Goal: Information Seeking & Learning: Learn about a topic

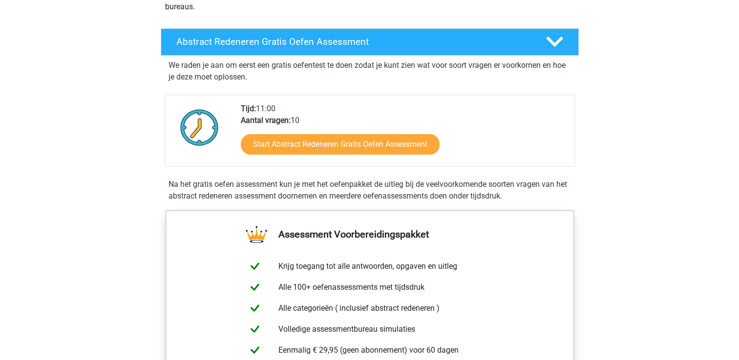
scroll to position [195, 0]
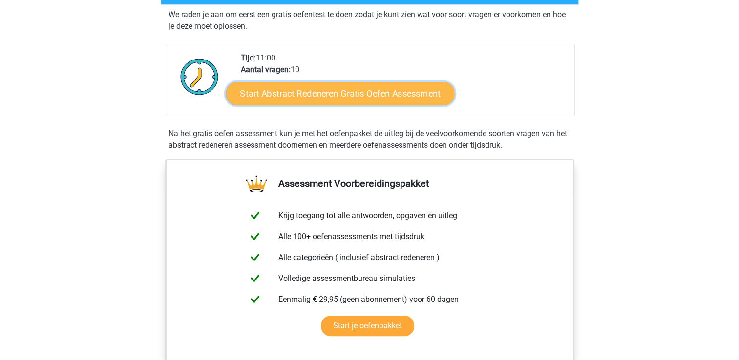
click at [307, 97] on link "Start Abstract Redeneren Gratis Oefen Assessment" at bounding box center [340, 93] width 228 height 23
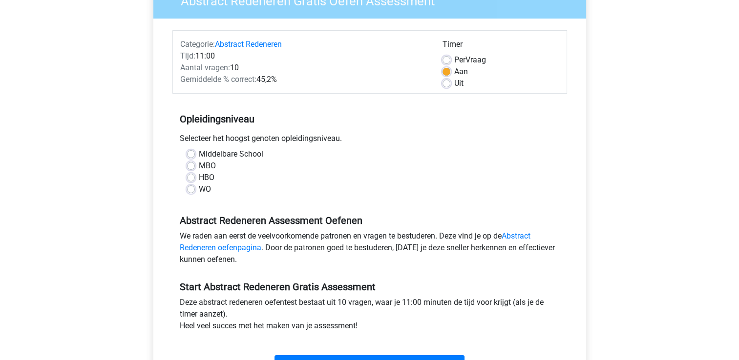
scroll to position [98, 0]
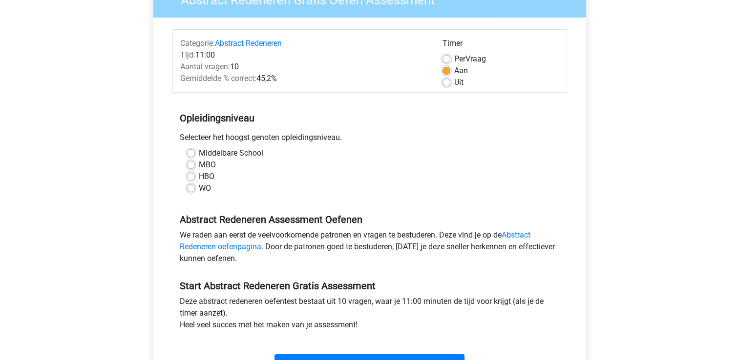
click at [199, 185] on label "WO" at bounding box center [205, 189] width 12 height 12
click at [189, 185] on input "WO" at bounding box center [191, 188] width 8 height 10
radio input "true"
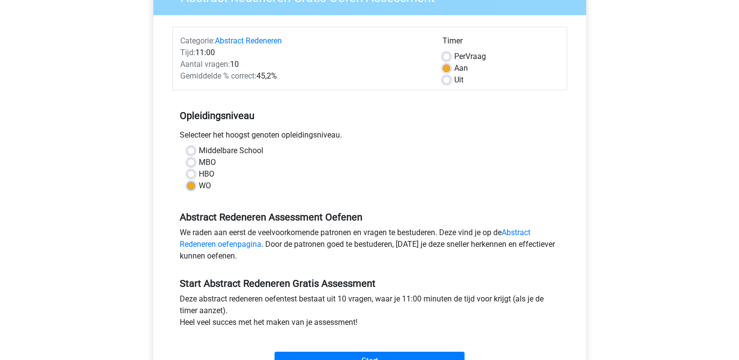
scroll to position [146, 0]
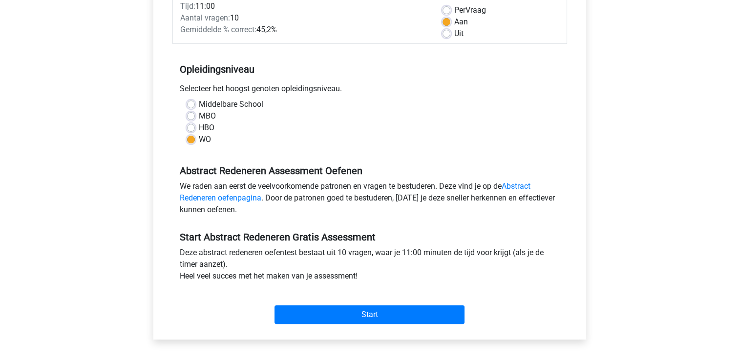
click at [187, 120] on div "Middelbare School MBO HBO WO" at bounding box center [370, 122] width 380 height 47
click at [199, 119] on label "MBO" at bounding box center [207, 116] width 17 height 12
click at [191, 119] on input "MBO" at bounding box center [191, 115] width 8 height 10
radio input "true"
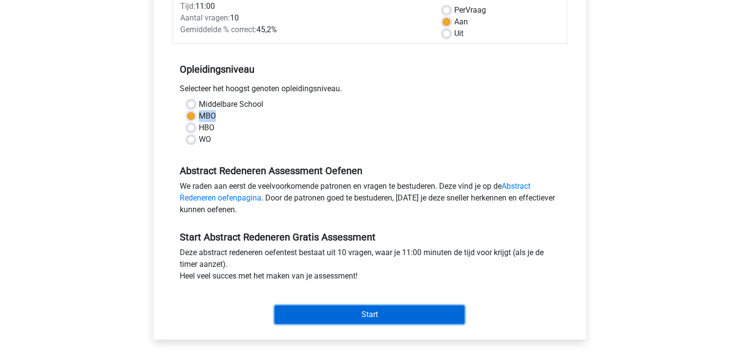
click at [348, 314] on input "Start" at bounding box center [369, 315] width 190 height 19
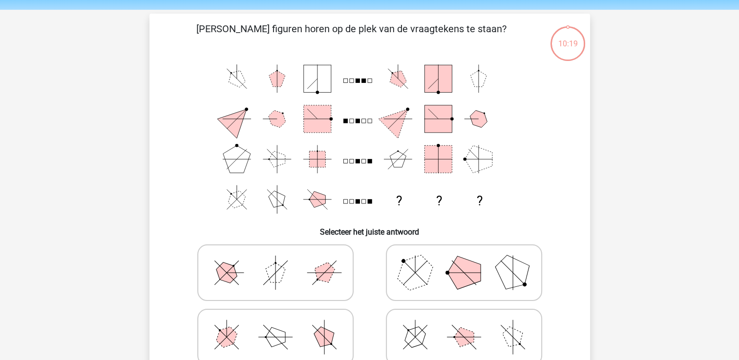
scroll to position [49, 0]
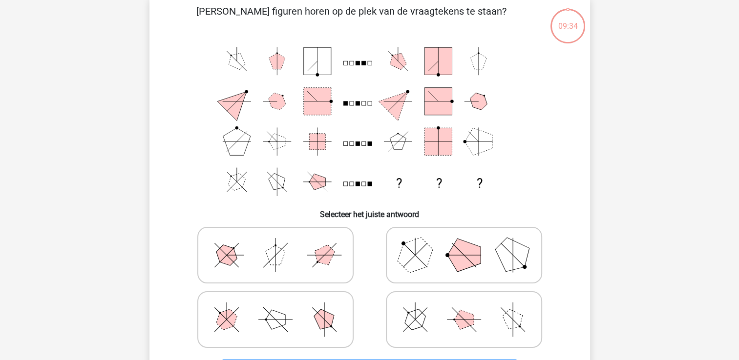
click at [450, 259] on polygon at bounding box center [463, 255] width 33 height 33
click at [464, 243] on input "radio" at bounding box center [467, 240] width 6 height 6
radio input "true"
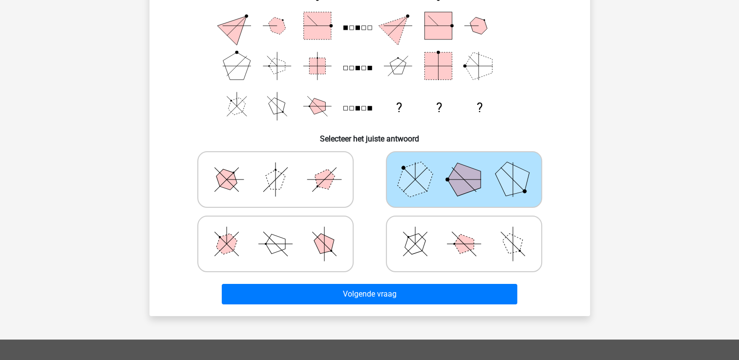
scroll to position [146, 0]
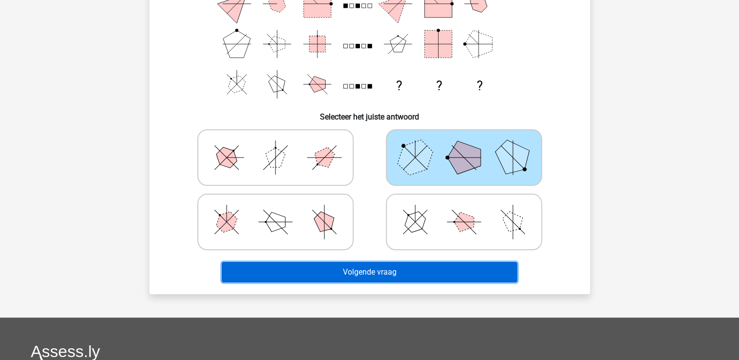
click at [365, 276] on button "Volgende vraag" at bounding box center [369, 272] width 295 height 21
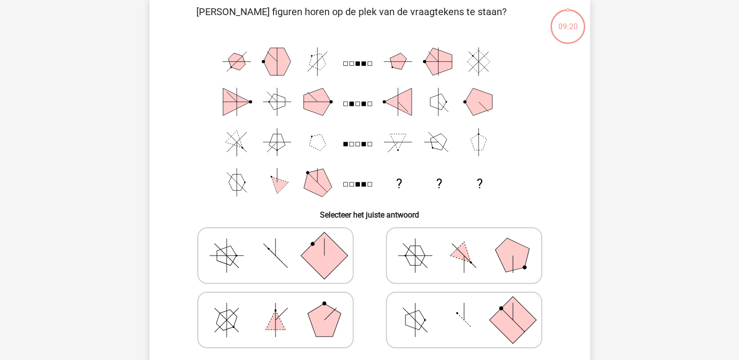
scroll to position [45, 0]
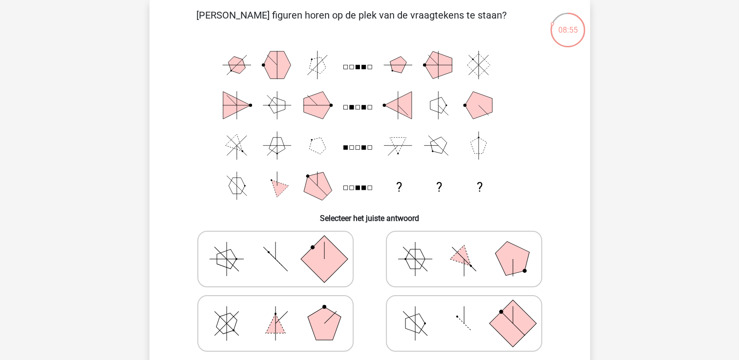
click at [305, 313] on icon at bounding box center [275, 323] width 146 height 49
click at [282, 311] on input "radio" at bounding box center [278, 308] width 6 height 6
radio input "true"
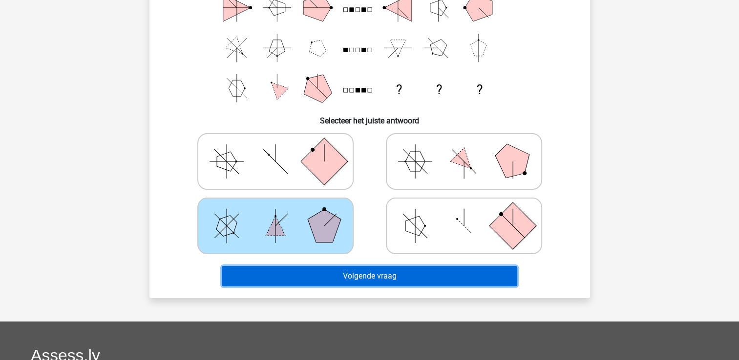
click at [433, 269] on button "Volgende vraag" at bounding box center [369, 276] width 295 height 21
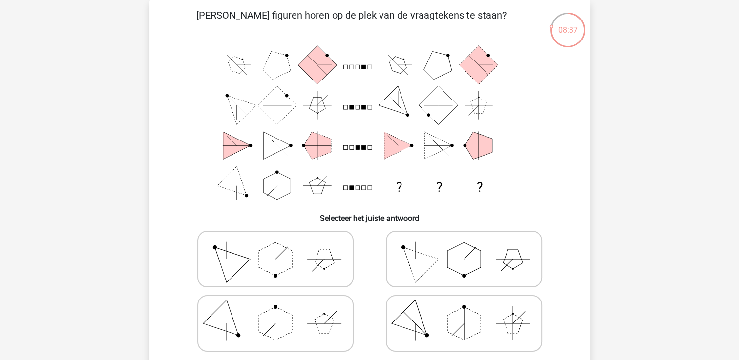
click at [470, 320] on polygon at bounding box center [463, 323] width 33 height 33
click at [470, 311] on input "radio" at bounding box center [467, 308] width 6 height 6
radio input "true"
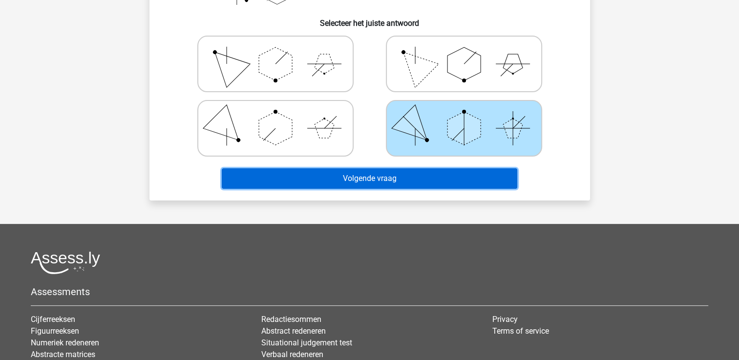
click at [357, 179] on button "Volgende vraag" at bounding box center [369, 178] width 295 height 21
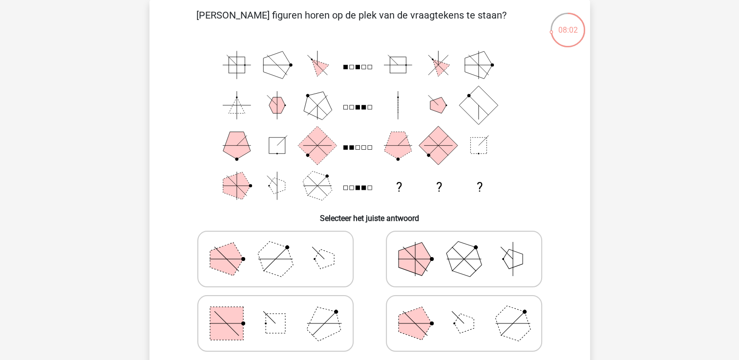
click at [454, 317] on icon at bounding box center [463, 323] width 146 height 49
click at [464, 311] on input "radio" at bounding box center [467, 308] width 6 height 6
radio input "true"
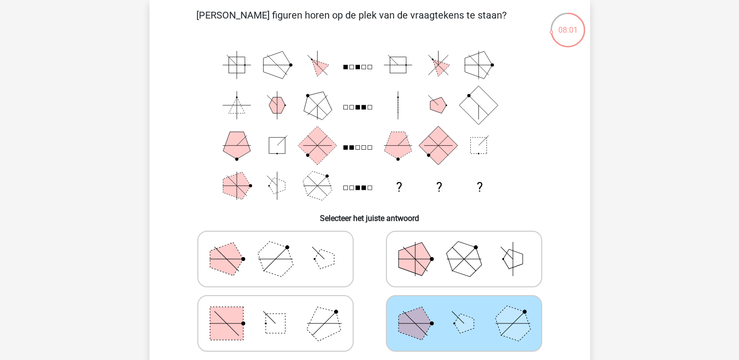
scroll to position [94, 0]
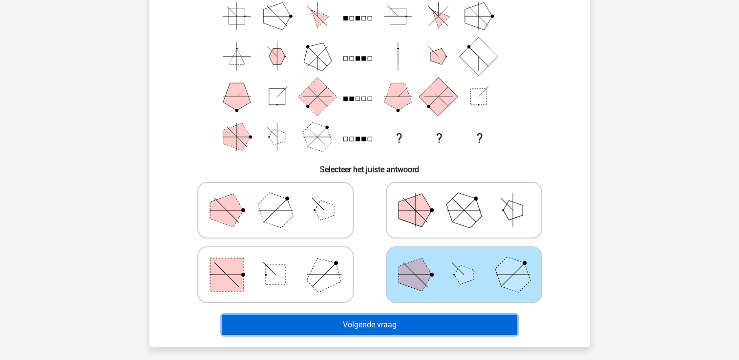
click at [375, 330] on button "Volgende vraag" at bounding box center [369, 325] width 295 height 21
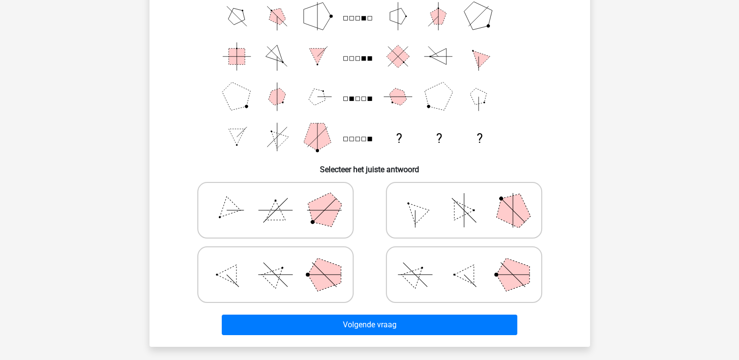
scroll to position [45, 0]
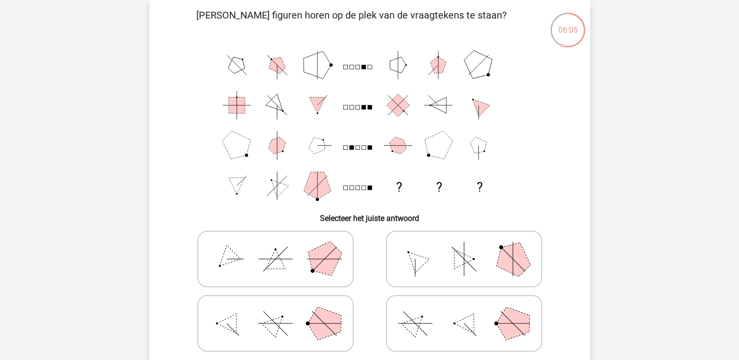
click at [280, 267] on polygon at bounding box center [276, 259] width 20 height 20
click at [280, 247] on input "radio" at bounding box center [278, 244] width 6 height 6
radio input "true"
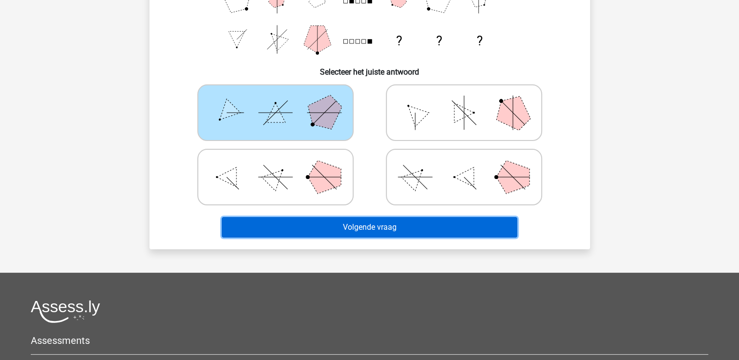
click at [412, 222] on button "Volgende vraag" at bounding box center [369, 227] width 295 height 21
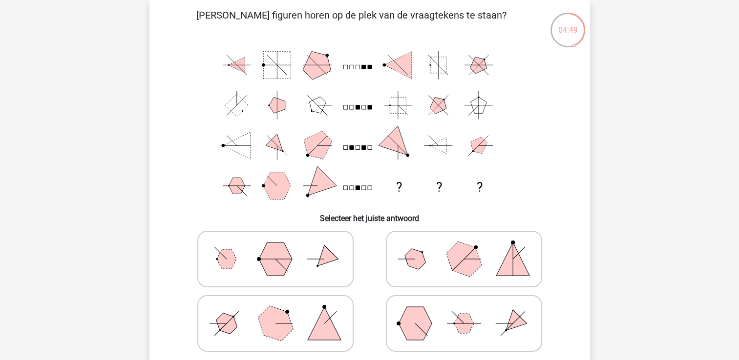
click at [429, 327] on polygon at bounding box center [414, 323] width 33 height 33
click at [464, 311] on input "radio" at bounding box center [467, 308] width 6 height 6
radio input "true"
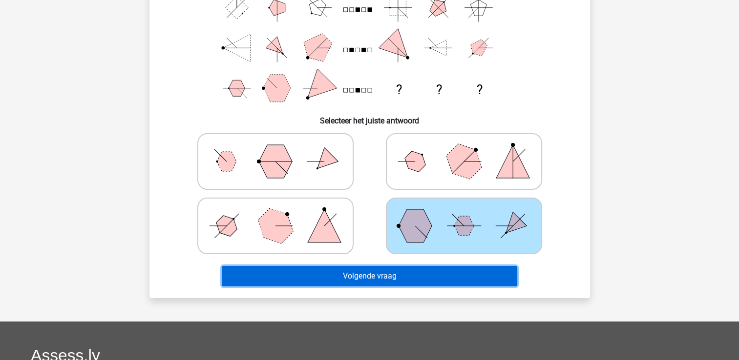
click at [389, 276] on button "Volgende vraag" at bounding box center [369, 276] width 295 height 21
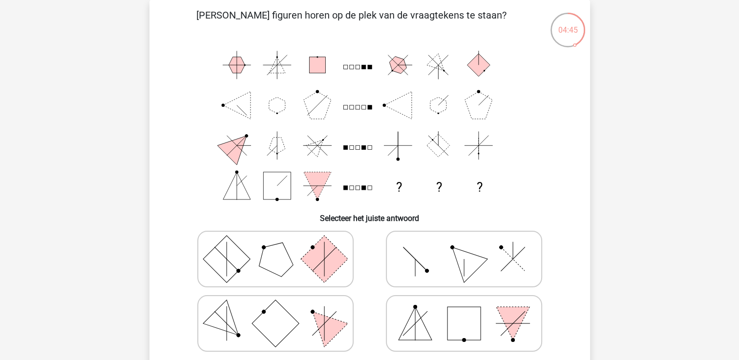
drag, startPoint x: 252, startPoint y: 19, endPoint x: 483, endPoint y: 12, distance: 230.5
click at [483, 12] on p "[PERSON_NAME] figuren horen op de plek van de vraagtekens te staan?" at bounding box center [351, 22] width 372 height 29
click at [370, 27] on p "[PERSON_NAME] figuren horen op de plek van de vraagtekens te staan?" at bounding box center [351, 22] width 372 height 29
click at [450, 258] on icon at bounding box center [463, 259] width 146 height 49
click at [464, 247] on input "radio" at bounding box center [467, 244] width 6 height 6
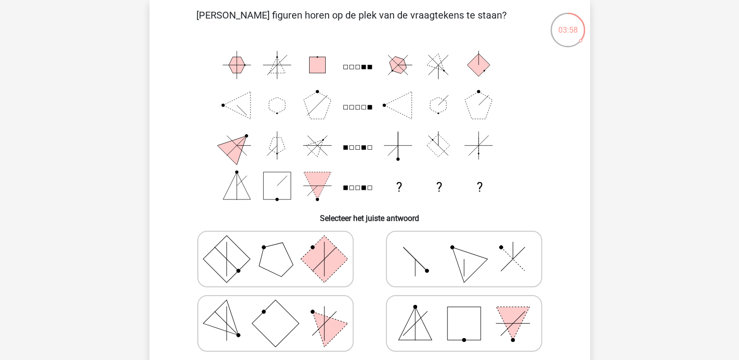
radio input "true"
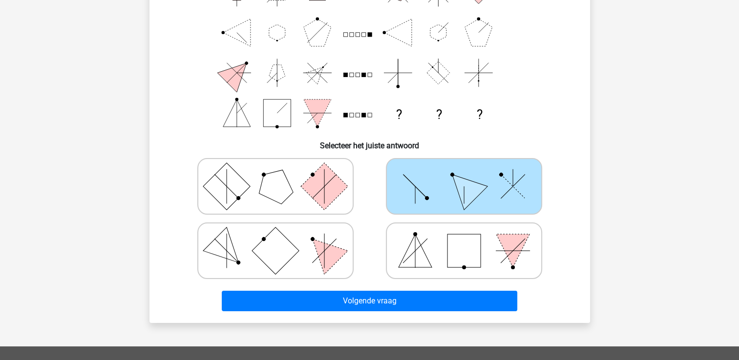
scroll to position [143, 0]
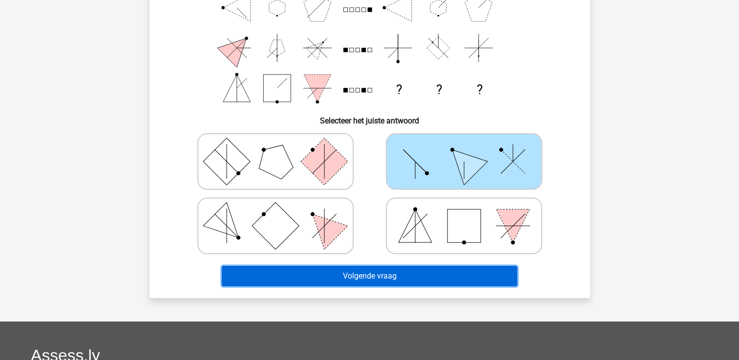
click at [411, 273] on button "Volgende vraag" at bounding box center [369, 276] width 295 height 21
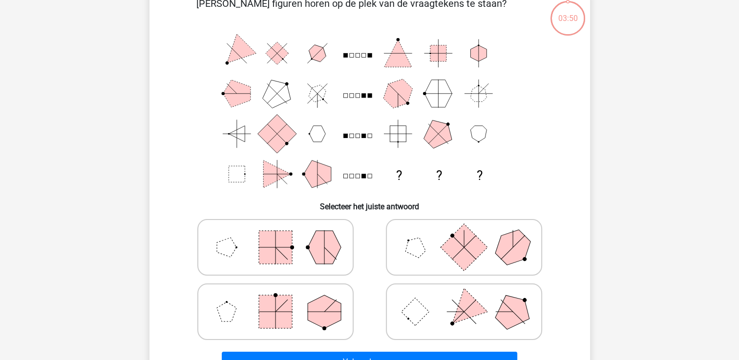
scroll to position [45, 0]
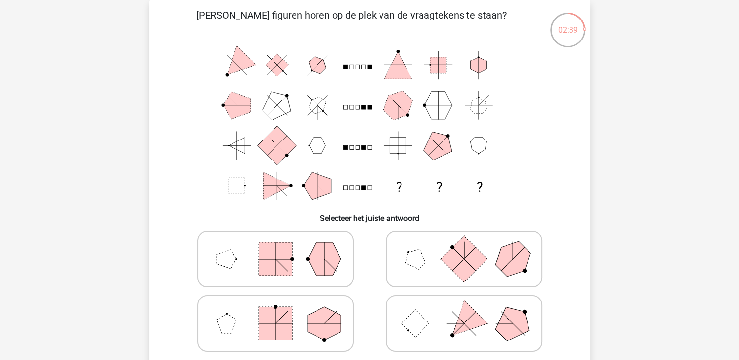
click at [297, 257] on icon at bounding box center [275, 259] width 146 height 49
click at [282, 247] on input "radio" at bounding box center [278, 244] width 6 height 6
radio input "true"
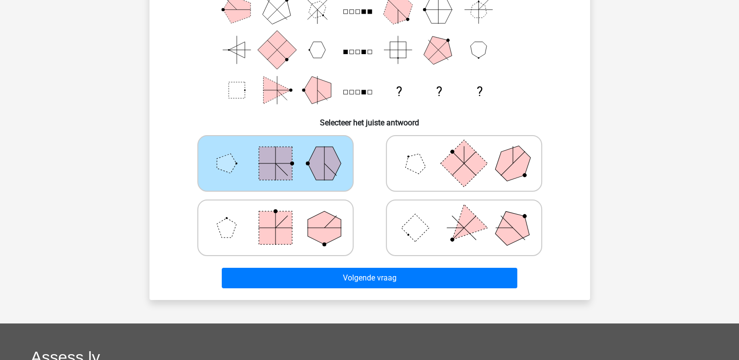
scroll to position [143, 0]
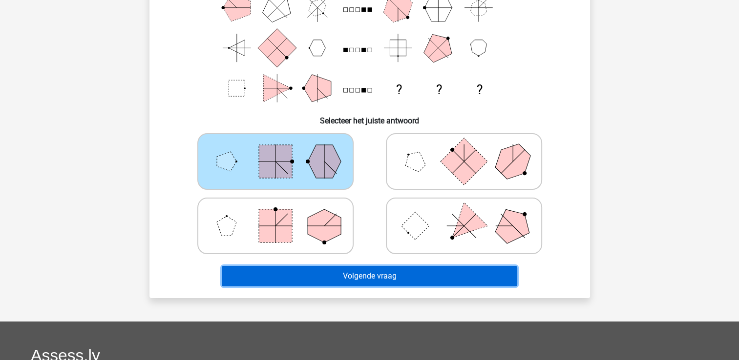
click at [386, 280] on button "Volgende vraag" at bounding box center [369, 276] width 295 height 21
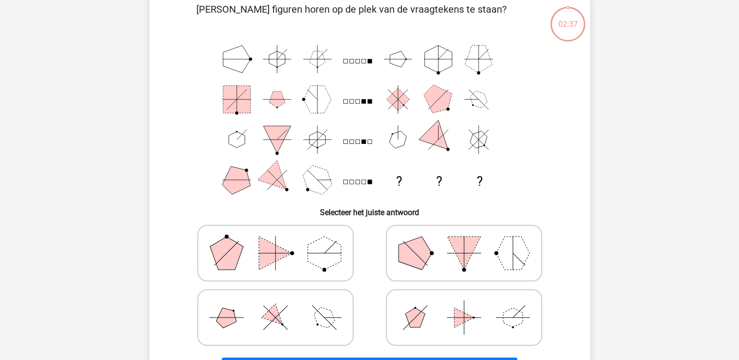
scroll to position [45, 0]
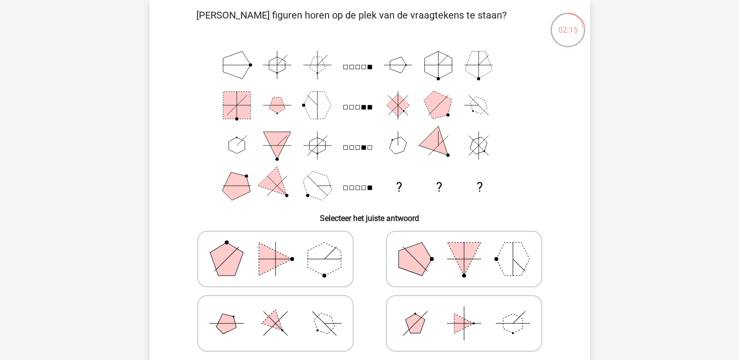
click at [281, 323] on icon at bounding box center [275, 323] width 146 height 49
click at [281, 311] on input "radio" at bounding box center [278, 308] width 6 height 6
radio input "true"
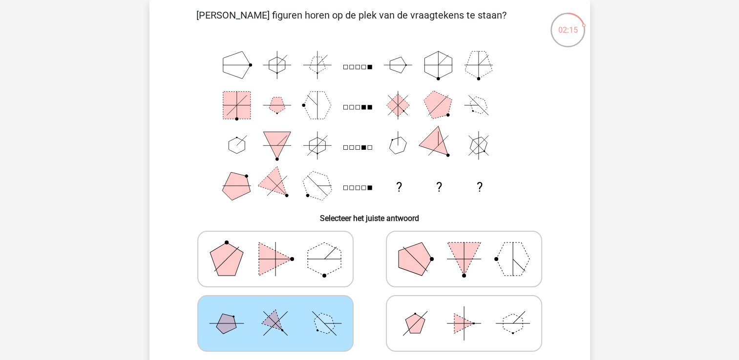
scroll to position [143, 0]
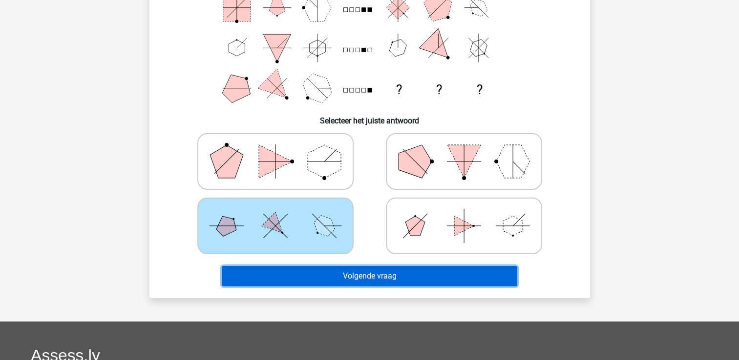
click at [424, 279] on button "Volgende vraag" at bounding box center [369, 276] width 295 height 21
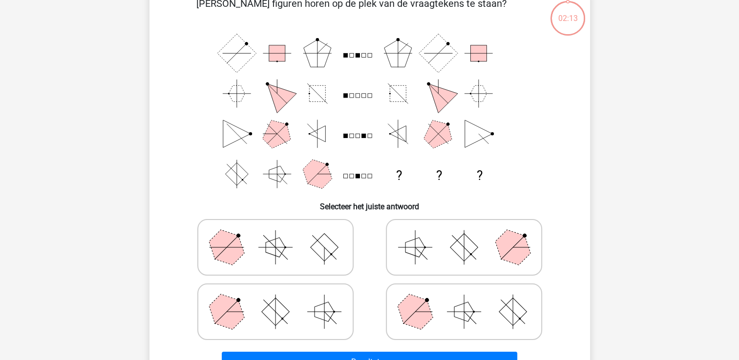
scroll to position [45, 0]
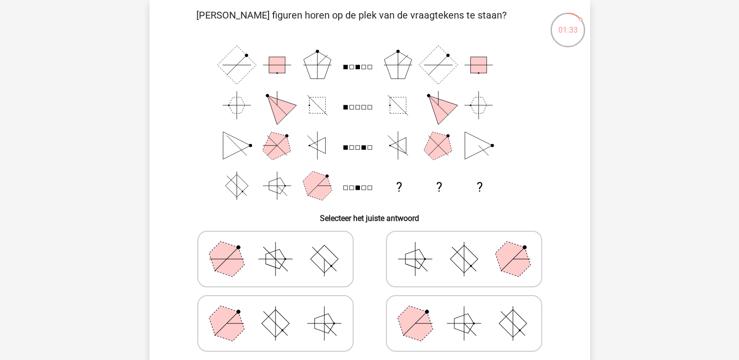
click at [302, 326] on icon at bounding box center [275, 323] width 146 height 49
click at [282, 311] on input "radio" at bounding box center [278, 308] width 6 height 6
radio input "true"
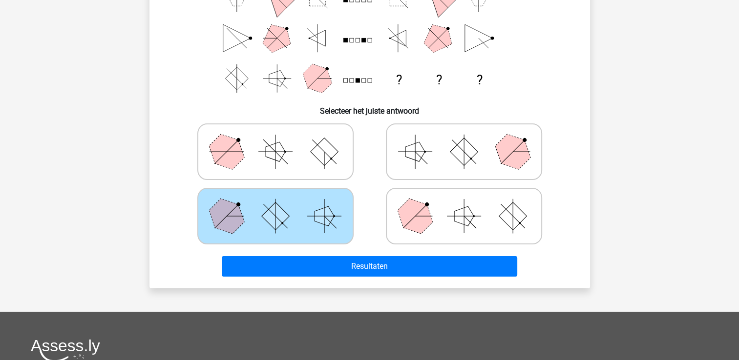
scroll to position [191, 0]
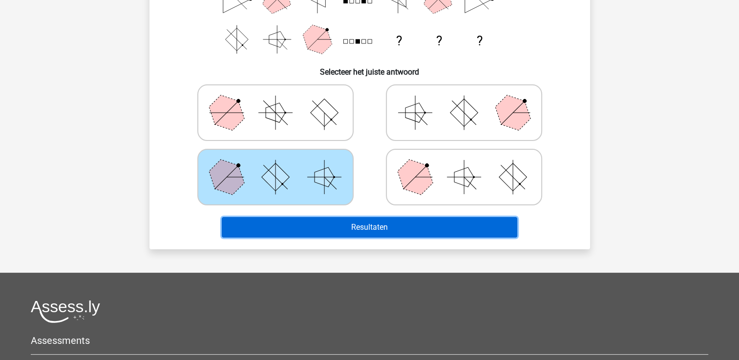
click at [364, 229] on button "Resultaten" at bounding box center [369, 227] width 295 height 21
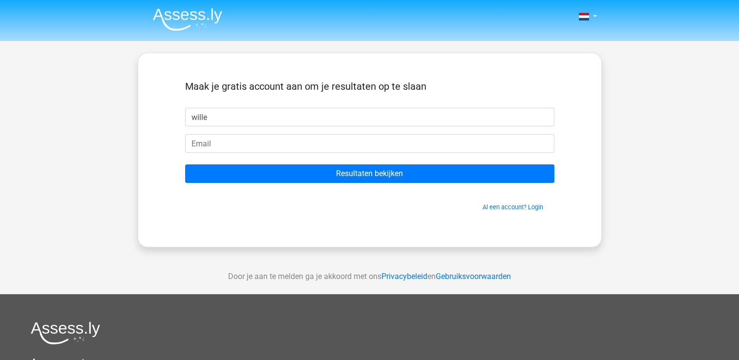
type input "Willem"
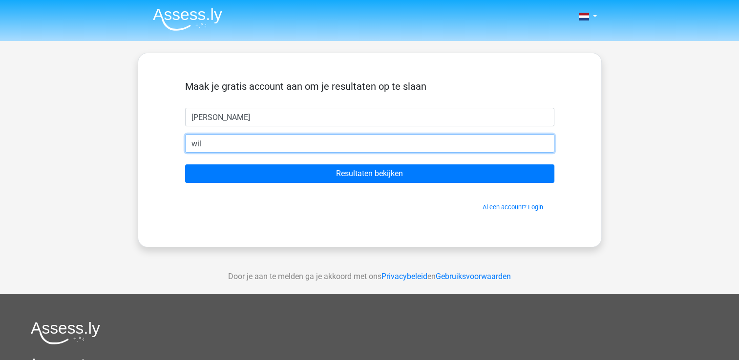
type input "willemvancraenem@gmail.com"
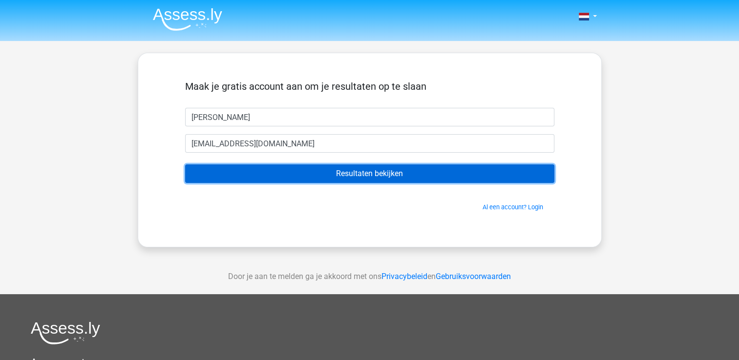
click at [396, 175] on input "Resultaten bekijken" at bounding box center [369, 173] width 369 height 19
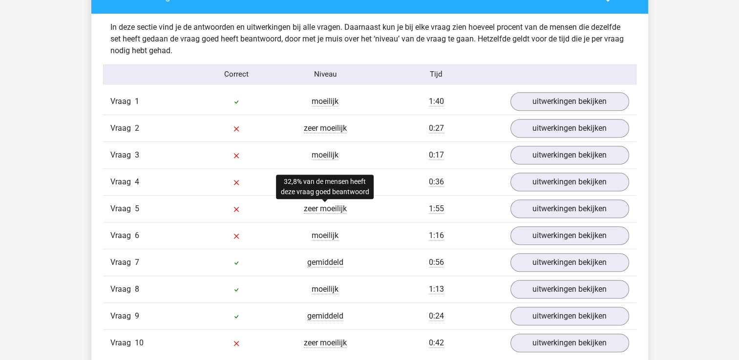
scroll to position [781, 0]
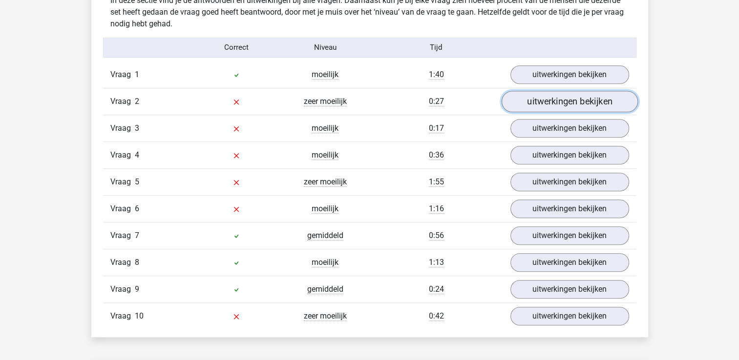
click at [558, 103] on link "uitwerkingen bekijken" at bounding box center [569, 101] width 136 height 21
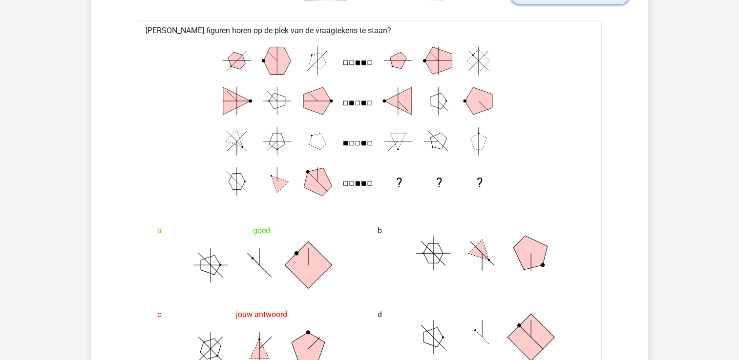
scroll to position [879, 0]
